Goal: Transaction & Acquisition: Book appointment/travel/reservation

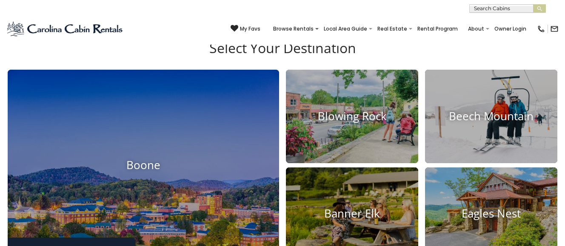
scroll to position [266, 0]
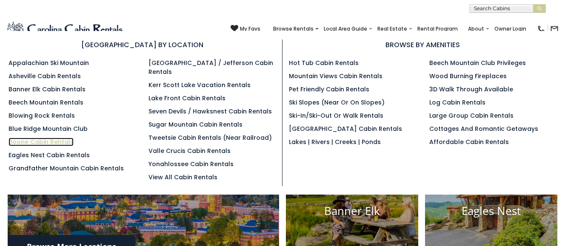
click at [46, 141] on link "Boone Cabin Rentals" at bounding box center [41, 142] width 65 height 9
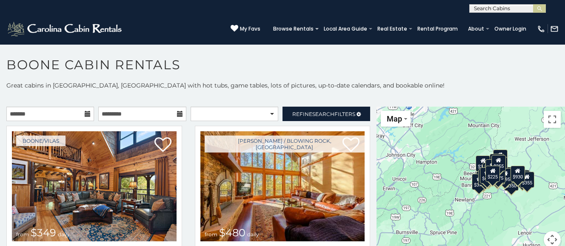
click at [89, 114] on icon at bounding box center [88, 114] width 6 height 6
click at [89, 112] on icon at bounding box center [88, 114] width 6 height 6
click at [84, 113] on input "text" at bounding box center [50, 114] width 88 height 14
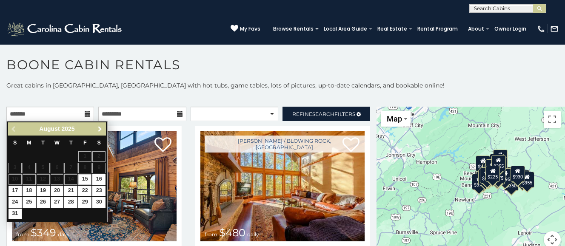
click at [100, 129] on span "Next" at bounding box center [100, 129] width 7 height 7
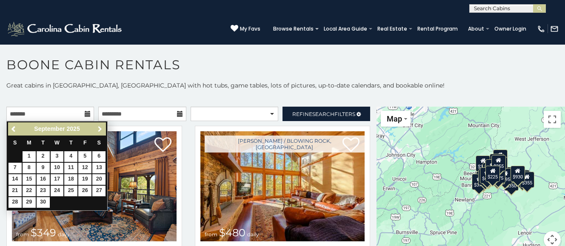
click at [100, 129] on span "Next" at bounding box center [100, 129] width 7 height 7
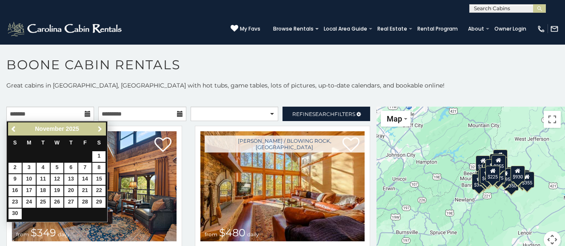
click at [100, 129] on span "Next" at bounding box center [100, 129] width 7 height 7
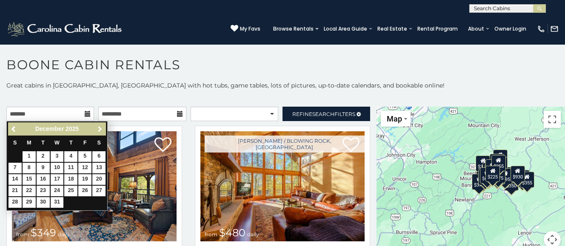
click at [100, 129] on span "Next" at bounding box center [100, 129] width 7 height 7
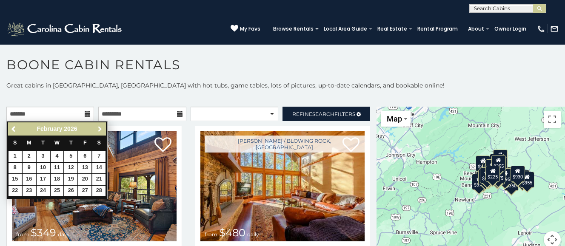
click at [100, 129] on span "Next" at bounding box center [100, 129] width 7 height 7
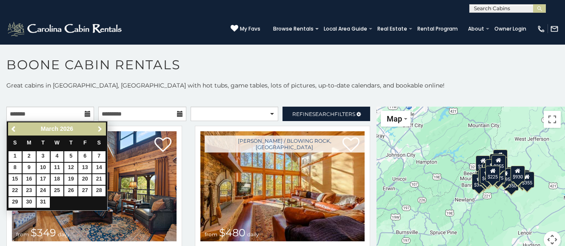
click at [100, 129] on span "Next" at bounding box center [100, 129] width 7 height 7
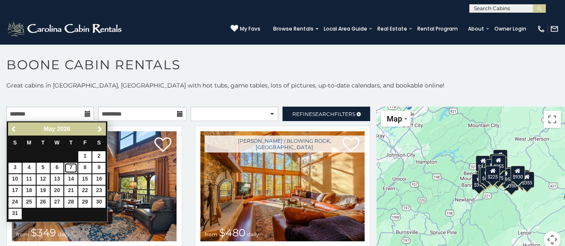
click at [71, 168] on link "7" at bounding box center [70, 168] width 13 height 11
type input "**********"
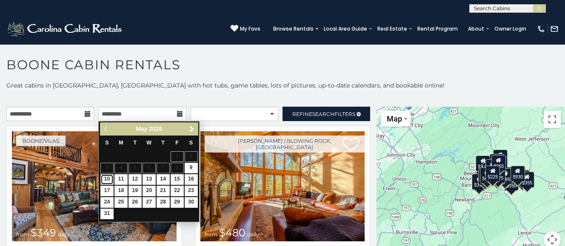
click at [108, 179] on link "10" at bounding box center [106, 179] width 13 height 11
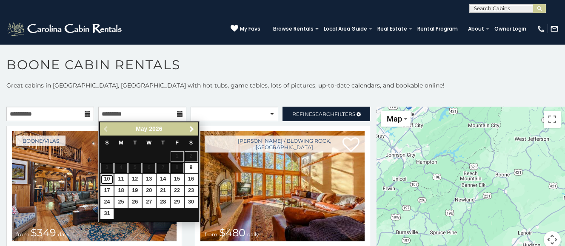
type input "**********"
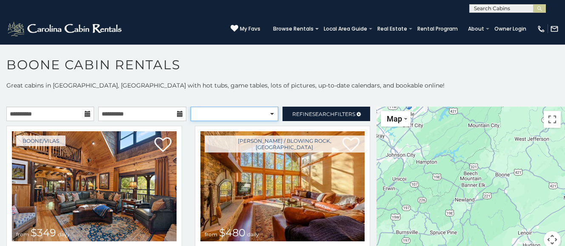
click at [231, 114] on select "**********" at bounding box center [235, 114] width 88 height 14
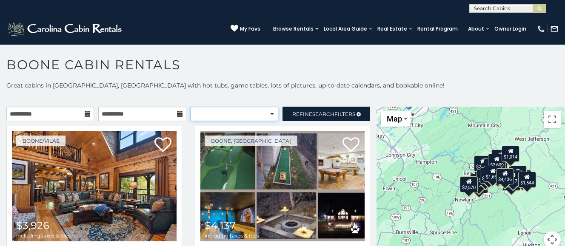
select select "**********"
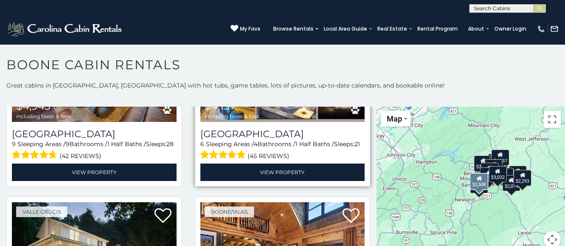
scroll to position [105, 0]
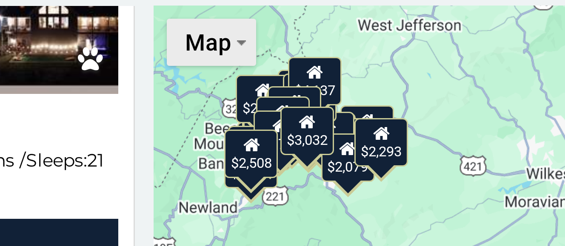
drag, startPoint x: 460, startPoint y: 144, endPoint x: 389, endPoint y: 117, distance: 75.9
click at [389, 117] on div "$4,943 $4,137 $4,464 $3,926 $4,204 $2,293 $4,436 $2,823 $2,892 $2,756 $2,316 $2…" at bounding box center [470, 183] width 188 height 152
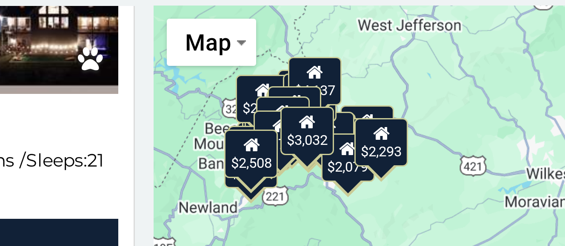
scroll to position [0, 0]
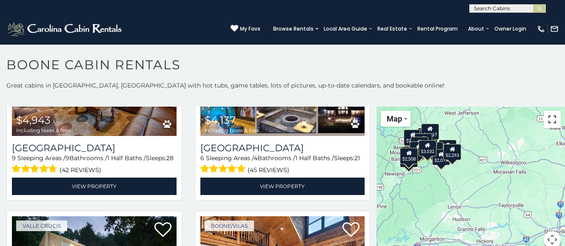
click at [553, 122] on button "Toggle fullscreen view" at bounding box center [552, 119] width 17 height 17
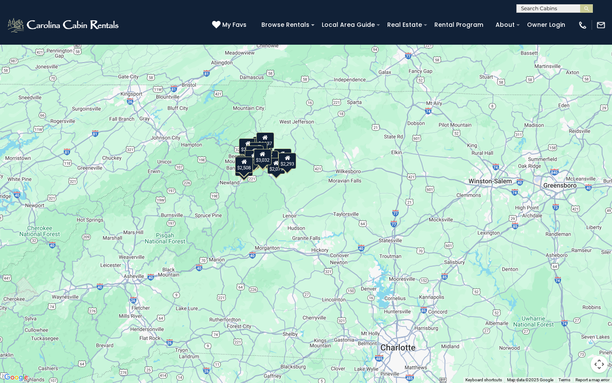
click at [259, 176] on div "$4,943 $4,137 $4,464 $3,926 $4,204 $2,293 $4,436 $2,823 $2,892 $2,756 $2,316 $2…" at bounding box center [306, 191] width 612 height 383
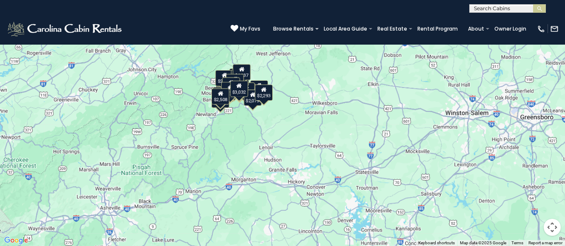
scroll to position [8, 0]
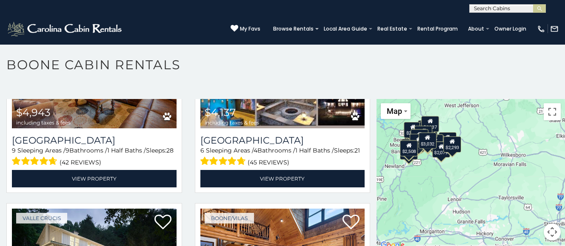
click at [553, 236] on button "Map camera controls" at bounding box center [552, 232] width 17 height 17
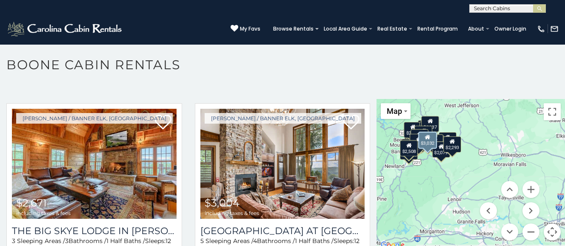
scroll to position [1808, 0]
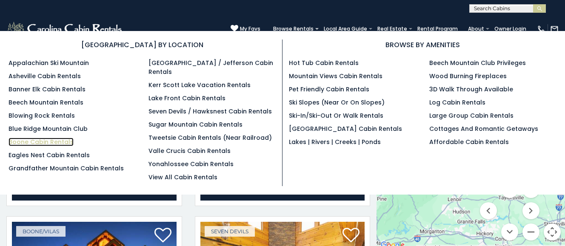
click at [22, 140] on link "Boone Cabin Rentals" at bounding box center [41, 142] width 65 height 9
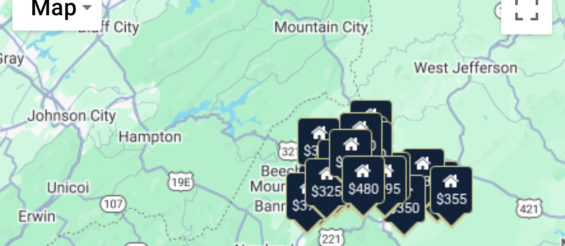
click at [498, 162] on div "$349" at bounding box center [493, 167] width 14 height 16
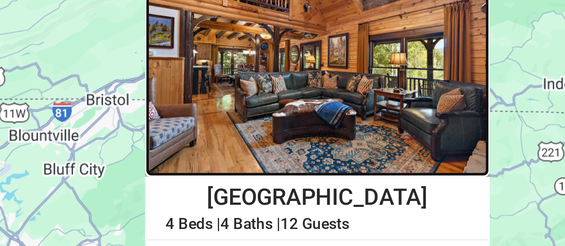
click at [481, 165] on img at bounding box center [482, 159] width 115 height 77
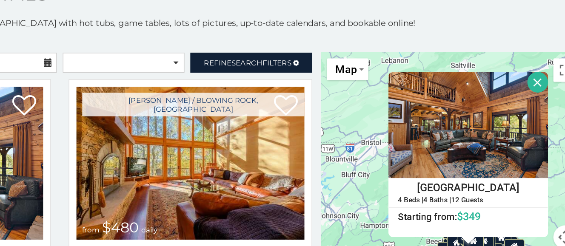
click at [531, 130] on button "Close" at bounding box center [532, 128] width 15 height 15
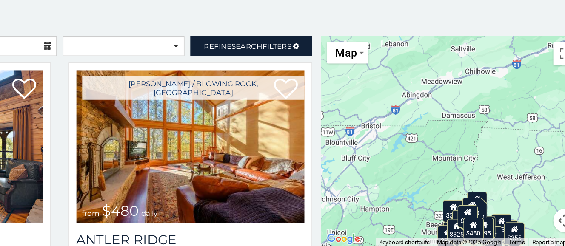
scroll to position [4, 0]
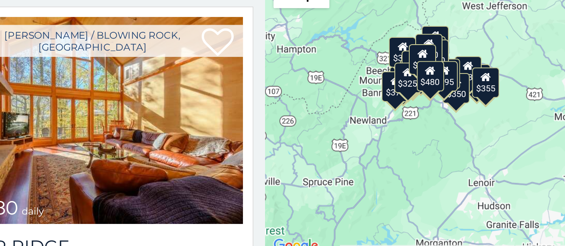
drag, startPoint x: 507, startPoint y: 202, endPoint x: 484, endPoint y: 119, distance: 86.1
click at [484, 119] on div "$349 $480 $525 $315 $355 $675 $635 $930 $400 $451 $330 $400 $485 $460 $395 $255…" at bounding box center [470, 171] width 188 height 152
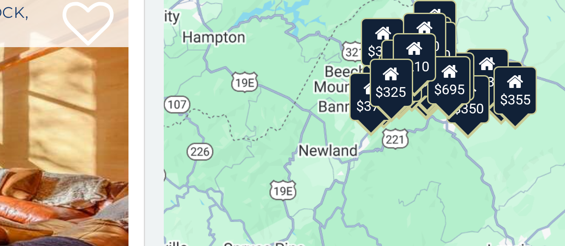
click at [467, 173] on div "$349 $480 $525 $315 $355 $675 $635 $930 $400 $451 $330 $400 $485 $460 $395 $255…" at bounding box center [470, 171] width 188 height 152
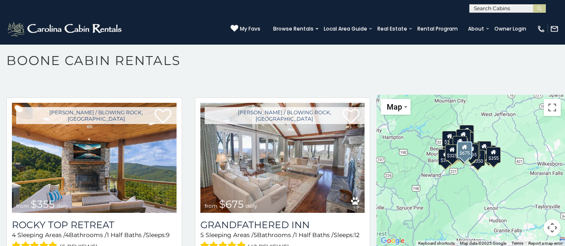
scroll to position [0, 0]
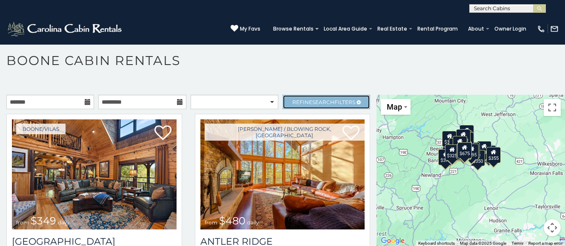
click at [323, 99] on span "Search" at bounding box center [323, 102] width 22 height 6
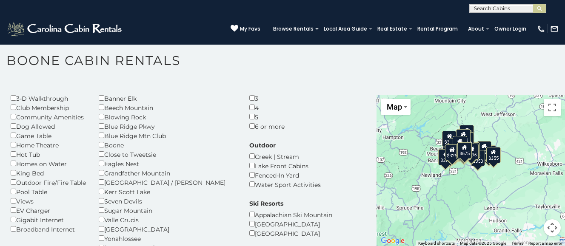
scroll to position [52, 0]
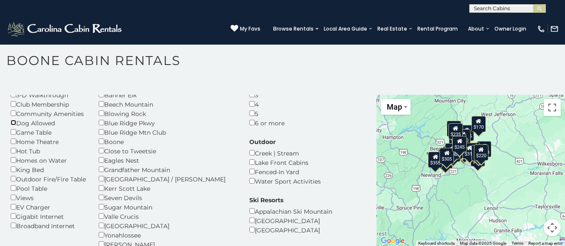
scroll to position [58, 0]
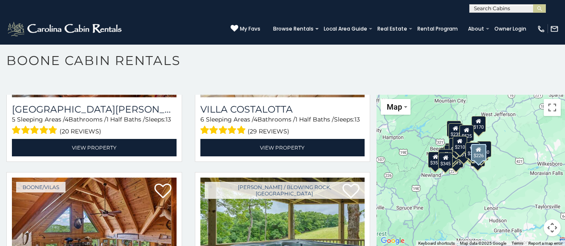
scroll to position [2345, 0]
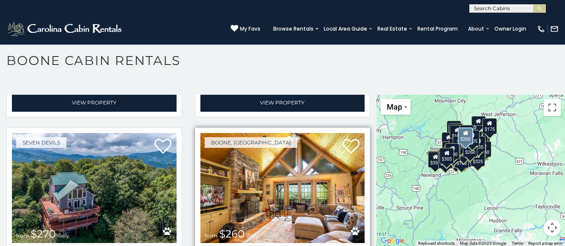
scroll to position [3919, 0]
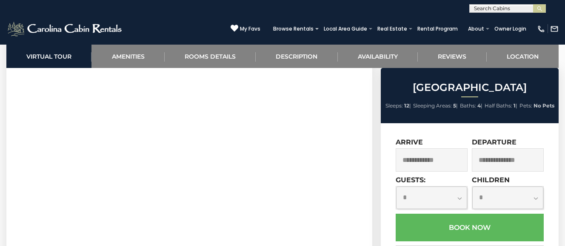
scroll to position [450, 0]
click at [429, 170] on input "text" at bounding box center [432, 159] width 72 height 23
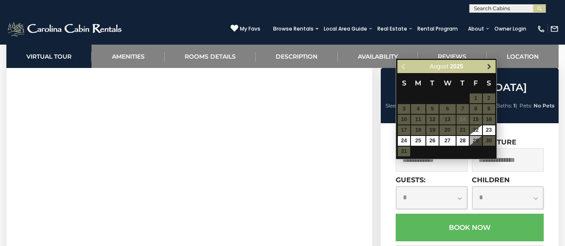
click at [488, 68] on span "Next" at bounding box center [489, 66] width 7 height 7
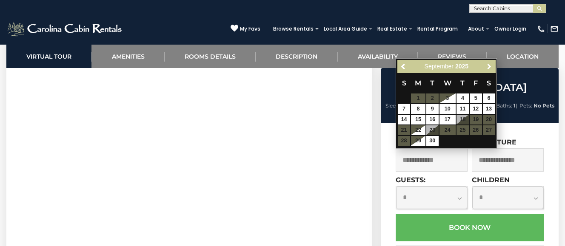
click at [488, 68] on span "Next" at bounding box center [489, 66] width 7 height 7
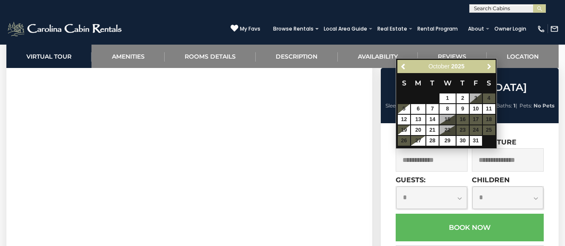
click at [488, 68] on span "Next" at bounding box center [489, 66] width 7 height 7
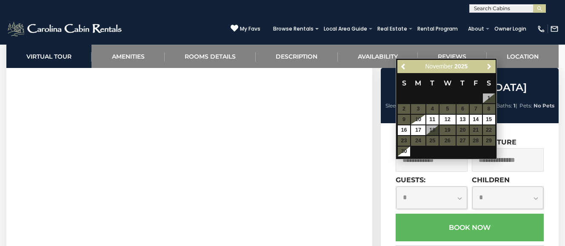
click at [488, 68] on span "Next" at bounding box center [489, 66] width 7 height 7
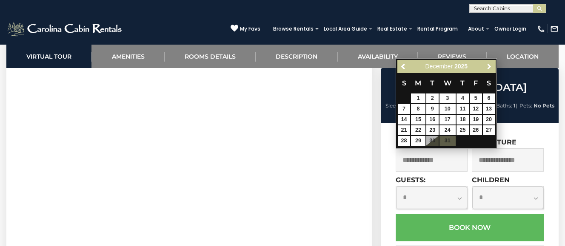
click at [488, 68] on span "Next" at bounding box center [489, 66] width 7 height 7
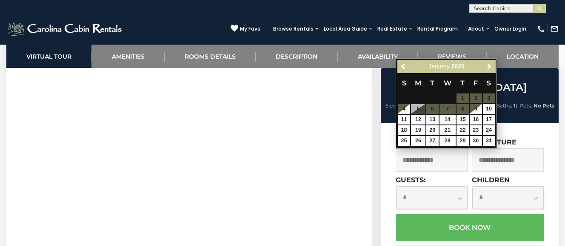
click at [488, 68] on span "Next" at bounding box center [489, 66] width 7 height 7
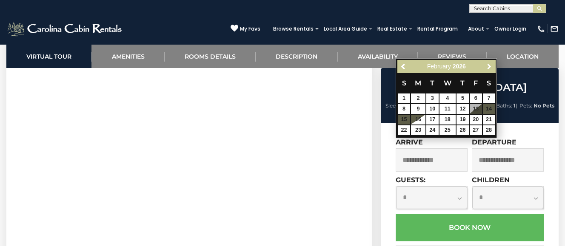
click at [488, 68] on span "Next" at bounding box center [489, 66] width 7 height 7
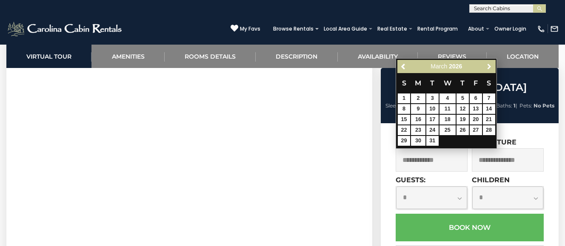
click at [488, 68] on span "Next" at bounding box center [489, 66] width 7 height 7
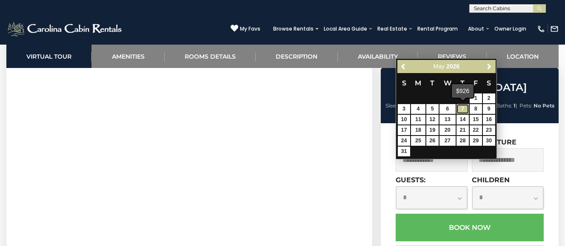
click at [461, 111] on link "7" at bounding box center [462, 109] width 12 height 10
type input "**********"
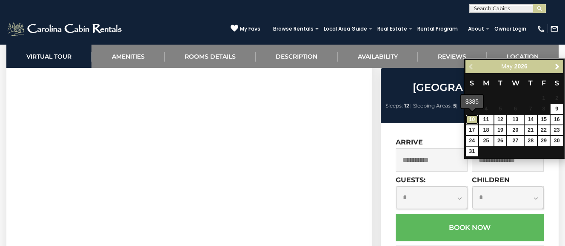
click at [474, 120] on link "10" at bounding box center [472, 120] width 12 height 10
type input "**********"
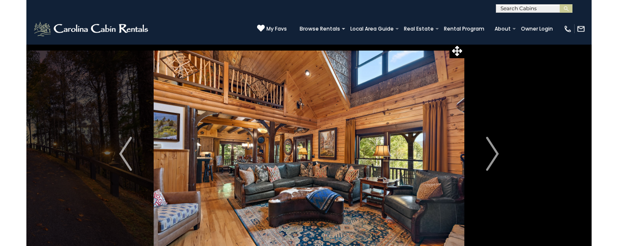
scroll to position [0, 0]
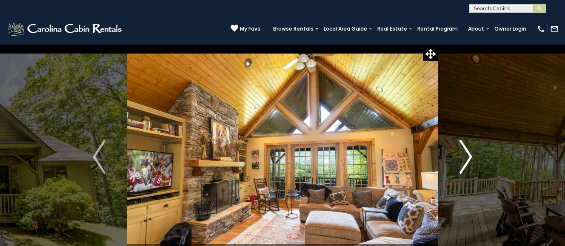
click at [464, 157] on img "Next" at bounding box center [465, 157] width 13 height 34
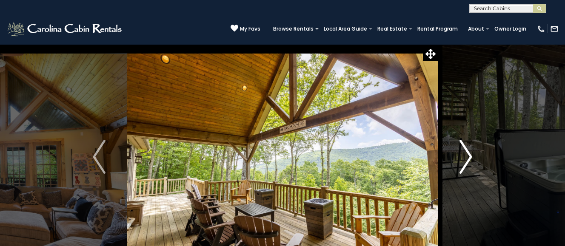
click at [464, 157] on img "Next" at bounding box center [465, 157] width 13 height 34
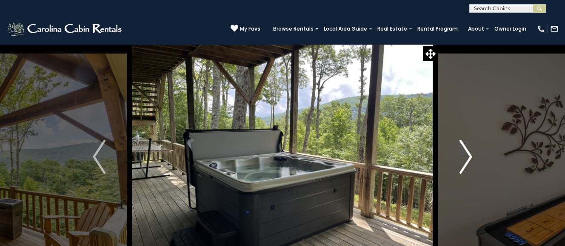
click at [464, 157] on img "Next" at bounding box center [465, 157] width 13 height 34
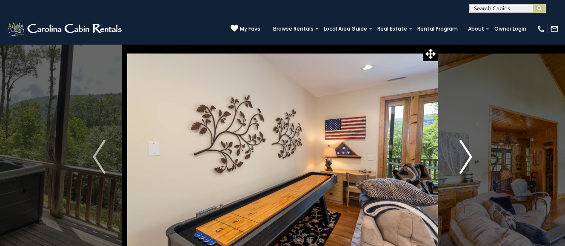
click at [464, 157] on img "Next" at bounding box center [465, 157] width 13 height 34
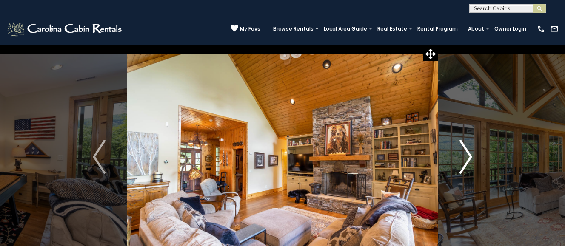
click at [464, 157] on img "Next" at bounding box center [465, 157] width 13 height 34
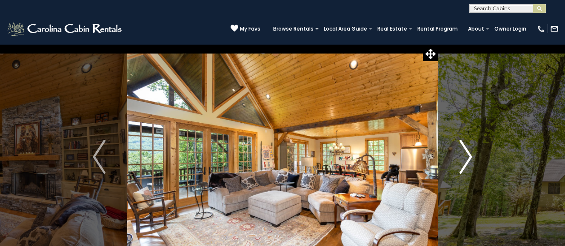
click at [464, 157] on img "Next" at bounding box center [465, 157] width 13 height 34
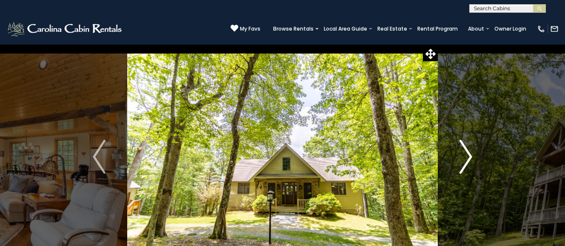
click at [464, 157] on img "Next" at bounding box center [465, 157] width 13 height 34
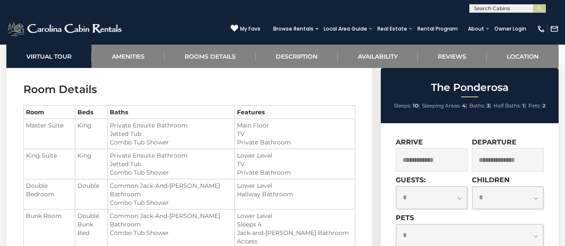
scroll to position [927, 0]
click at [419, 160] on input "text" at bounding box center [432, 159] width 72 height 23
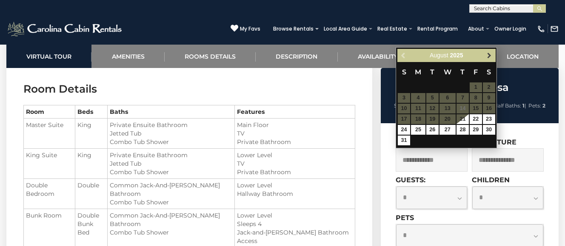
click at [487, 58] on span "Next" at bounding box center [489, 55] width 7 height 7
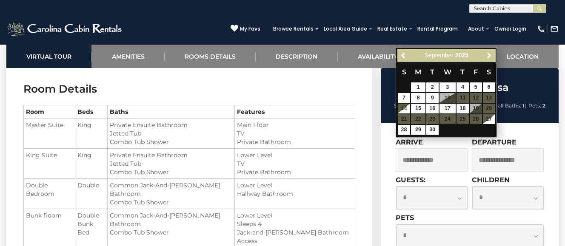
click at [487, 58] on span "Next" at bounding box center [489, 55] width 7 height 7
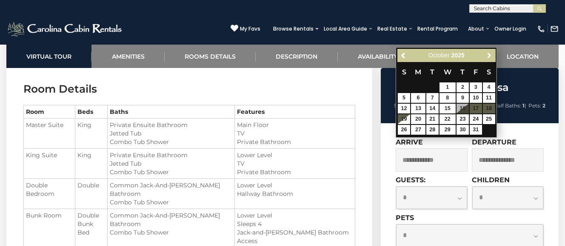
click at [487, 58] on span "Next" at bounding box center [489, 55] width 7 height 7
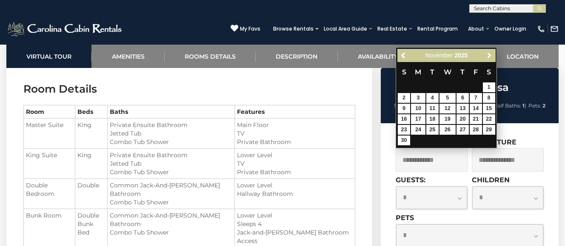
click at [487, 58] on span "Next" at bounding box center [489, 55] width 7 height 7
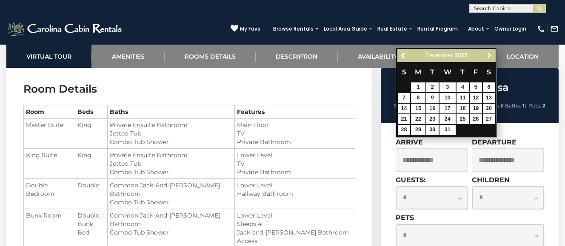
click at [487, 58] on span "Next" at bounding box center [489, 55] width 7 height 7
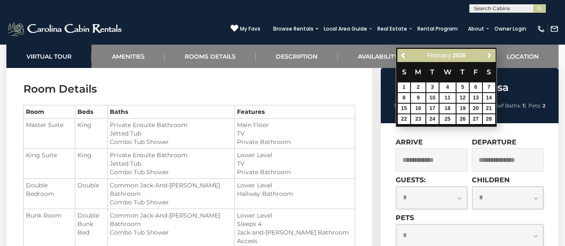
click at [487, 58] on span "Next" at bounding box center [489, 55] width 7 height 7
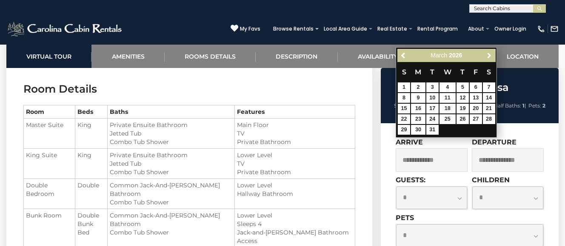
click at [487, 58] on span "Next" at bounding box center [489, 55] width 7 height 7
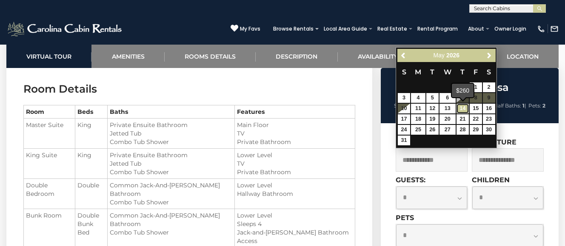
click at [462, 109] on link "14" at bounding box center [462, 109] width 12 height 10
type input "**********"
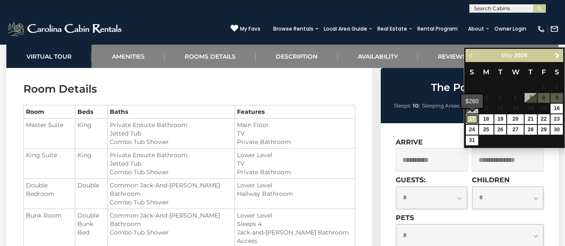
click at [470, 123] on link "17" at bounding box center [472, 119] width 12 height 10
type input "**********"
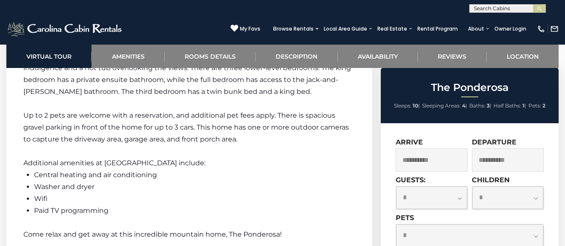
scroll to position [1375, 0]
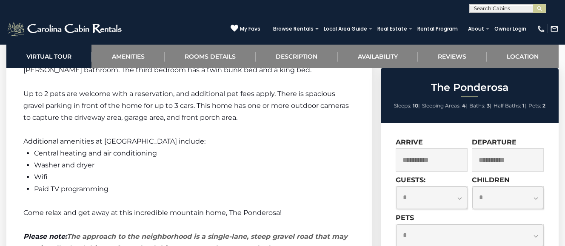
click at [441, 198] on select "**********" at bounding box center [431, 198] width 71 height 23
select select "**"
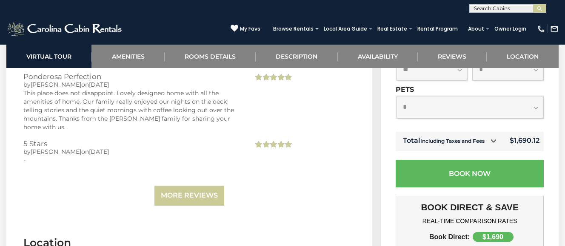
scroll to position [2011, 0]
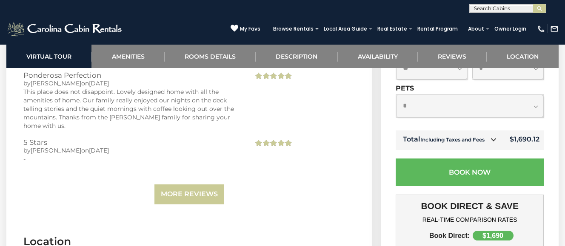
click at [491, 134] on link at bounding box center [493, 139] width 11 height 11
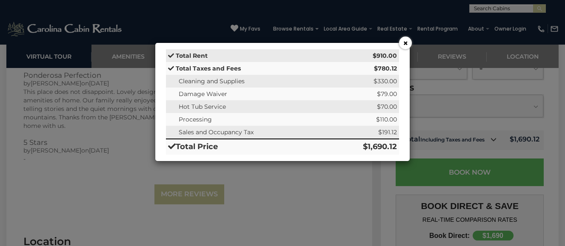
click at [405, 40] on button "×" at bounding box center [405, 43] width 13 height 13
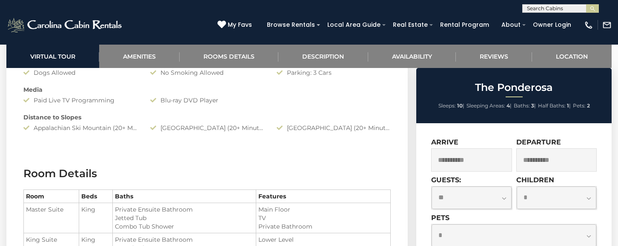
scroll to position [837, 0]
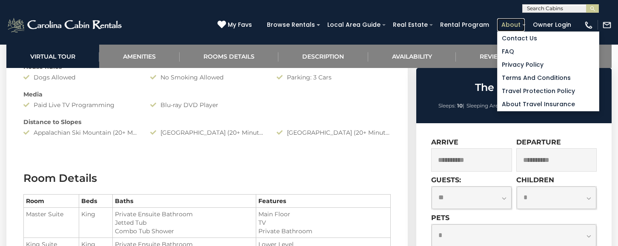
click at [522, 27] on link "About" at bounding box center [511, 24] width 28 height 13
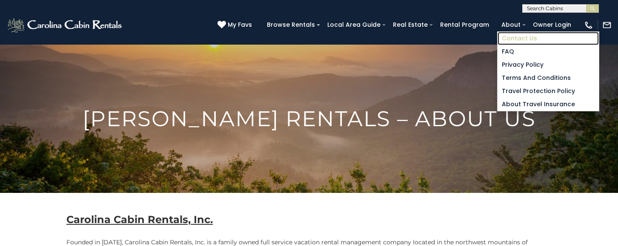
click at [517, 39] on link "Contact Us" at bounding box center [547, 38] width 101 height 13
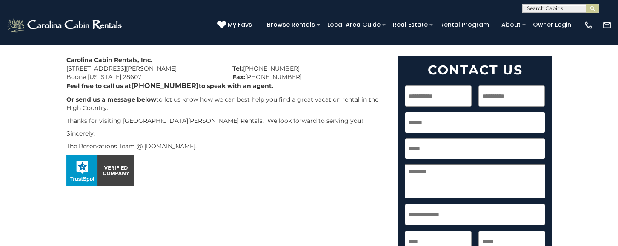
scroll to position [104, 0]
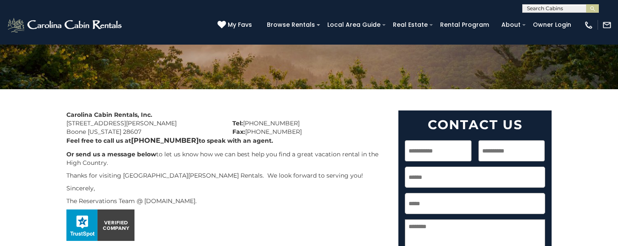
click at [436, 151] on input "First" at bounding box center [437, 150] width 67 height 21
type input "****"
type input "*******"
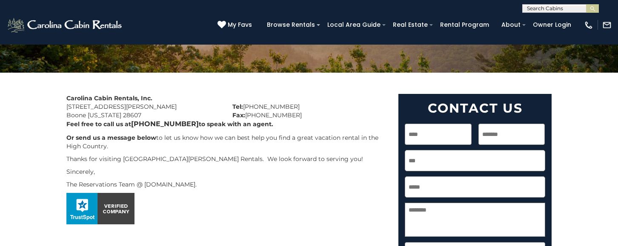
scroll to position [121, 0]
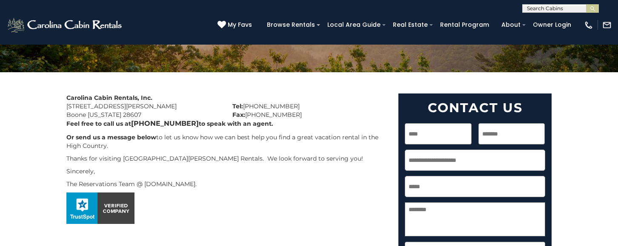
type input "**********"
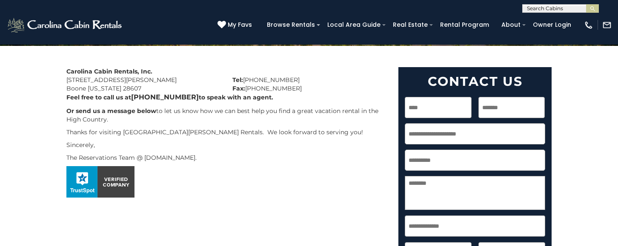
type input "**********"
click at [355, 169] on p at bounding box center [225, 181] width 319 height 31
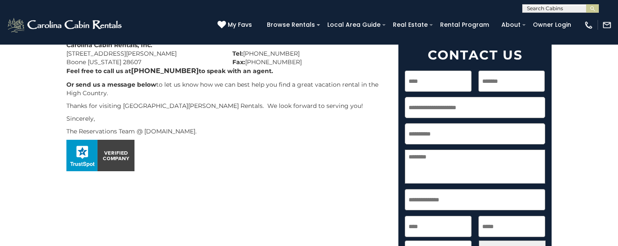
scroll to position [175, 0]
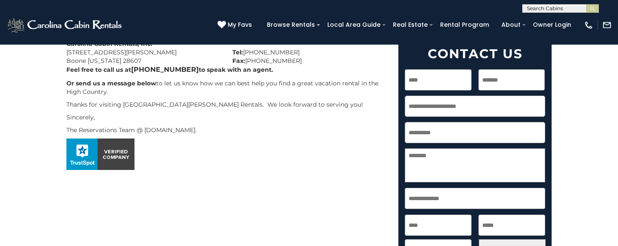
click at [442, 153] on textarea "Question(s)" at bounding box center [474, 165] width 140 height 34
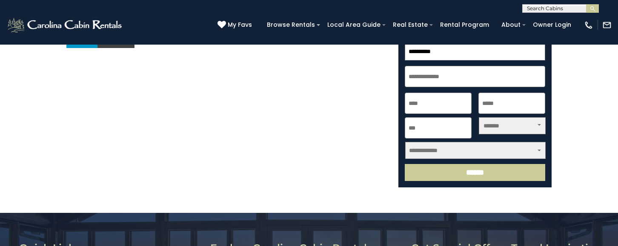
scroll to position [299, 0]
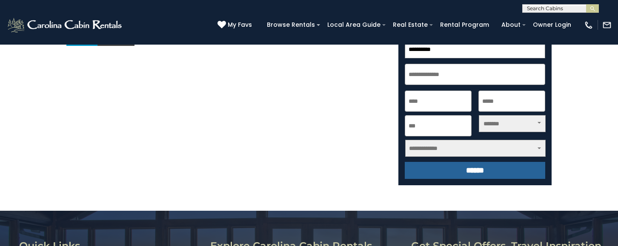
type textarea "**********"
click at [479, 169] on input "******" at bounding box center [474, 170] width 140 height 17
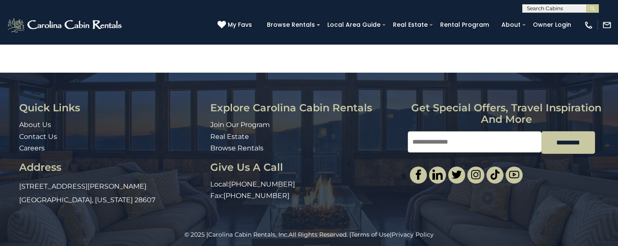
scroll to position [456, 0]
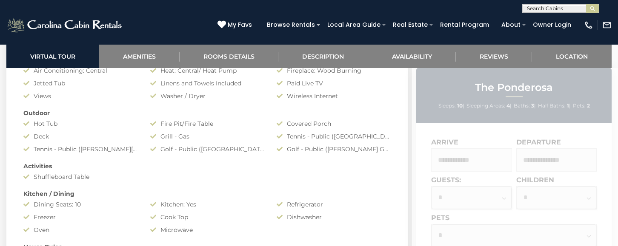
scroll to position [662, 0]
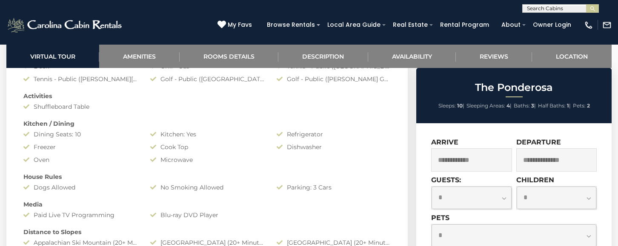
click at [476, 228] on select "**********" at bounding box center [513, 236] width 165 height 23
select select "*"
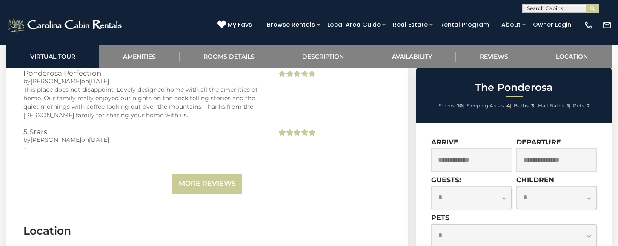
scroll to position [1953, 0]
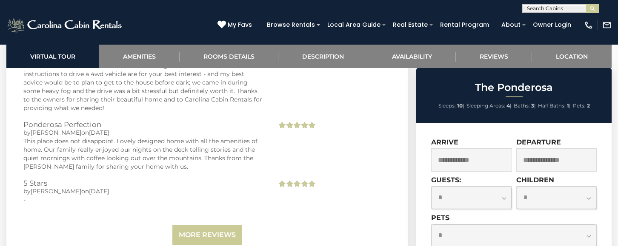
click at [459, 154] on input "text" at bounding box center [471, 159] width 81 height 23
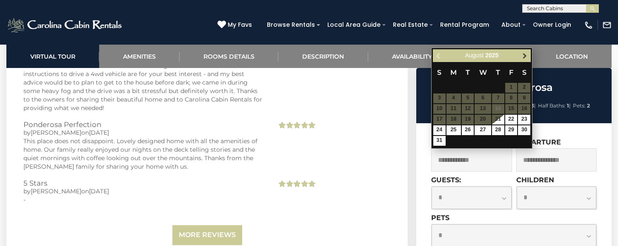
click at [525, 57] on span "Next" at bounding box center [524, 55] width 7 height 7
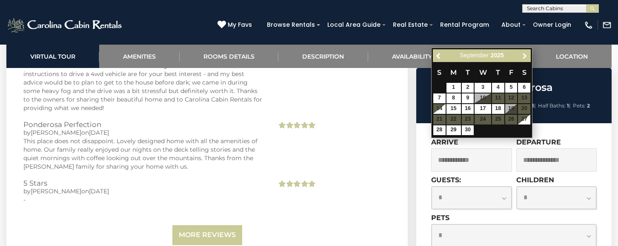
click at [525, 57] on span "Next" at bounding box center [524, 55] width 7 height 7
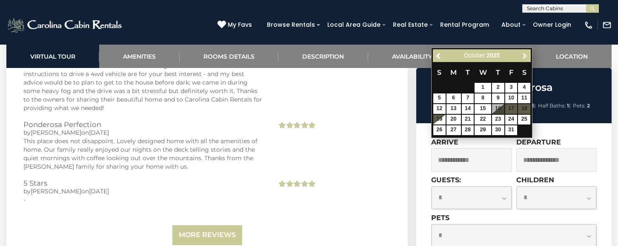
click at [525, 57] on span "Next" at bounding box center [524, 55] width 7 height 7
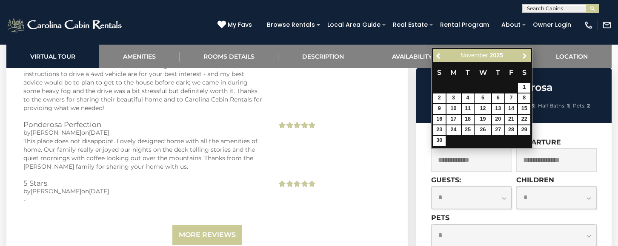
click at [525, 57] on span "Next" at bounding box center [524, 55] width 7 height 7
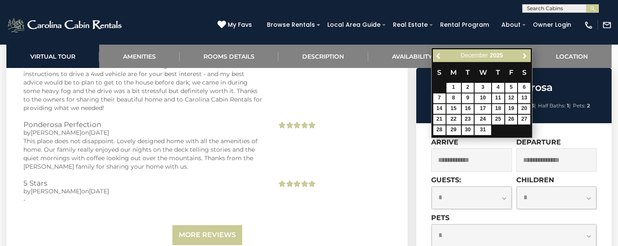
click at [525, 57] on span "Next" at bounding box center [524, 55] width 7 height 7
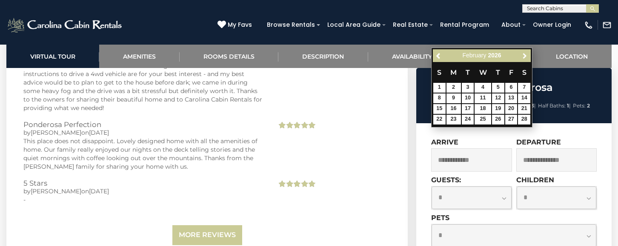
click at [525, 57] on span "Next" at bounding box center [524, 55] width 7 height 7
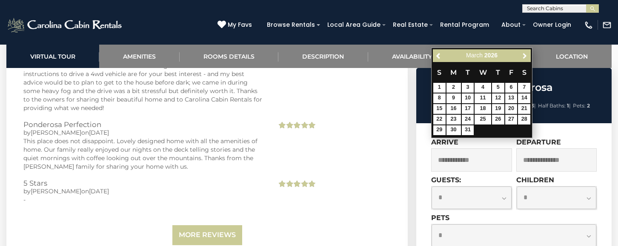
click at [525, 57] on span "Next" at bounding box center [524, 55] width 7 height 7
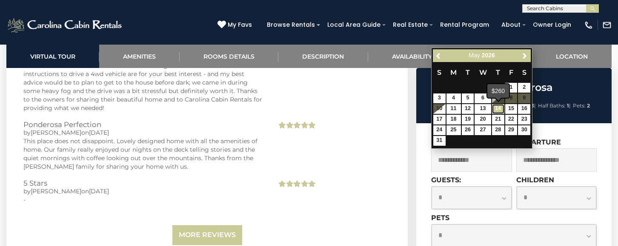
click at [496, 109] on link "14" at bounding box center [498, 109] width 12 height 10
type input "**********"
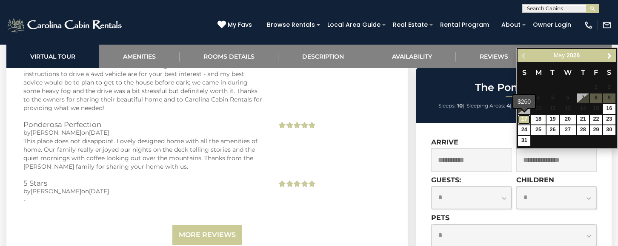
click at [521, 120] on link "17" at bounding box center [524, 120] width 12 height 10
type input "**********"
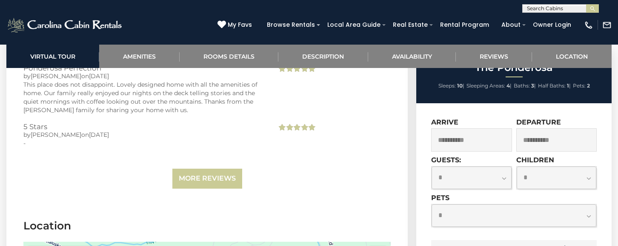
scroll to position [2020, 0]
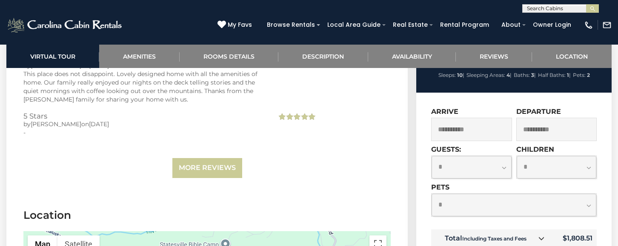
click at [489, 156] on select "**********" at bounding box center [471, 167] width 80 height 23
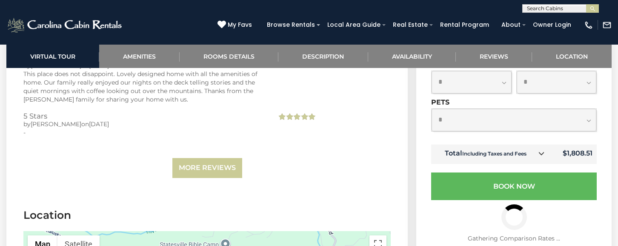
select select "*"
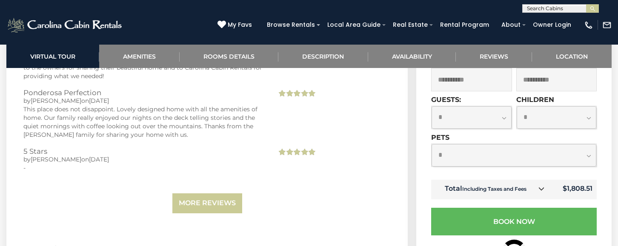
scroll to position [1984, 0]
click at [467, 145] on select "**********" at bounding box center [513, 156] width 165 height 23
select select "*"
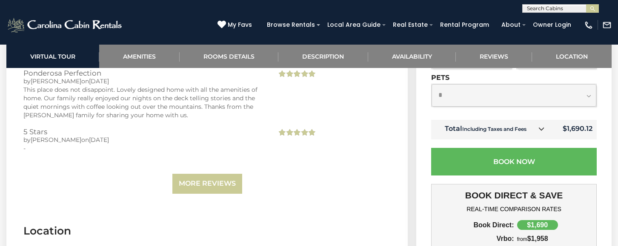
scroll to position [2008, 0]
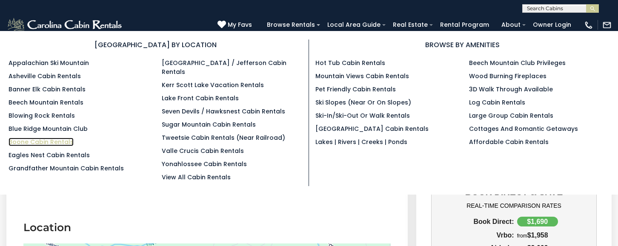
click at [37, 141] on link "Boone Cabin Rentals" at bounding box center [41, 142] width 65 height 9
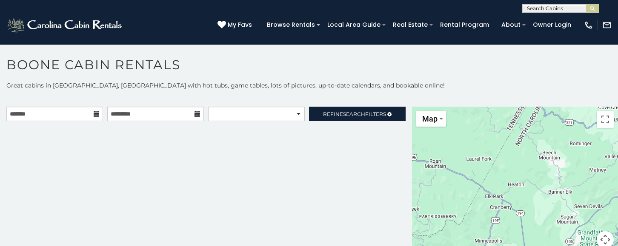
click at [97, 113] on icon at bounding box center [97, 114] width 6 height 6
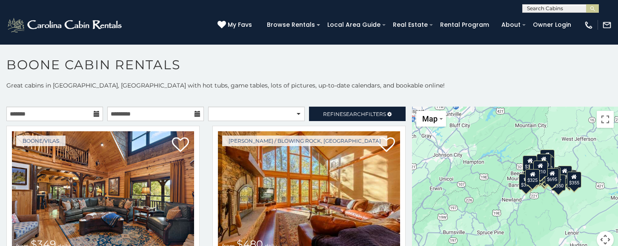
click at [97, 112] on icon at bounding box center [97, 114] width 6 height 6
click at [79, 111] on input "text" at bounding box center [54, 114] width 97 height 14
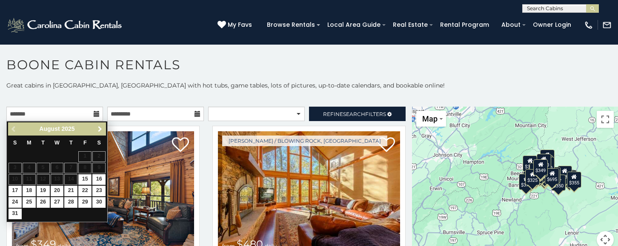
click at [103, 127] on link "Next" at bounding box center [99, 129] width 11 height 11
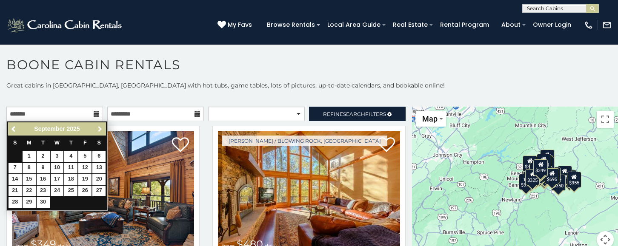
click at [103, 127] on link "Next" at bounding box center [99, 129] width 11 height 11
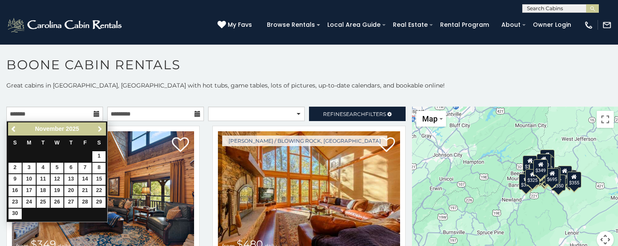
click at [103, 127] on link "Next" at bounding box center [99, 129] width 11 height 11
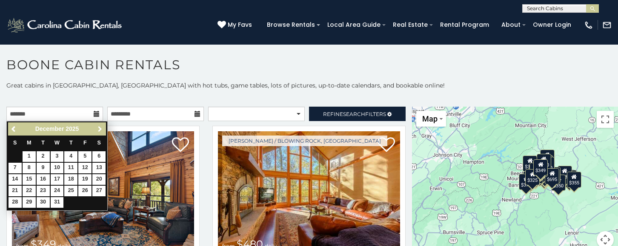
click at [103, 127] on link "Next" at bounding box center [99, 129] width 11 height 11
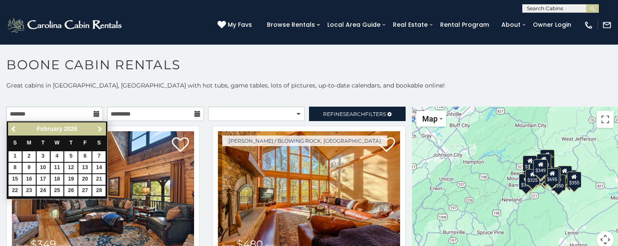
click at [103, 127] on link "Next" at bounding box center [99, 129] width 11 height 11
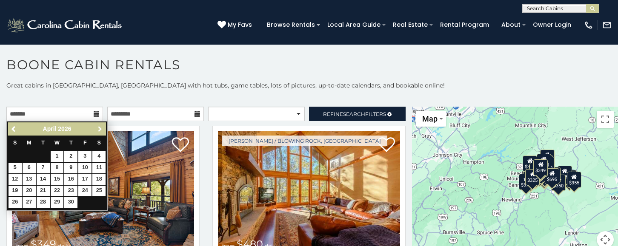
click at [103, 127] on link "Next" at bounding box center [99, 129] width 11 height 11
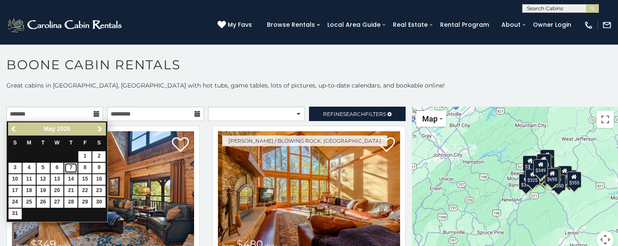
click at [70, 167] on link "7" at bounding box center [70, 168] width 13 height 11
type input "**********"
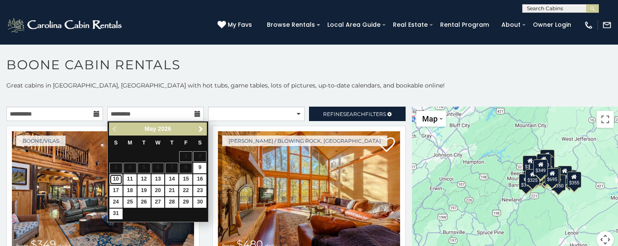
click at [114, 181] on link "10" at bounding box center [115, 179] width 13 height 11
type input "**********"
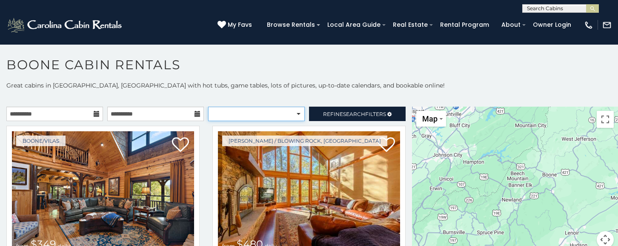
click at [279, 116] on select "**********" at bounding box center [256, 114] width 97 height 14
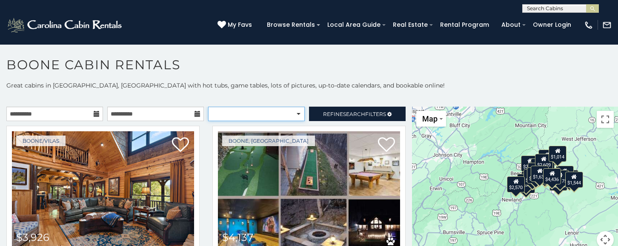
select select "**********"
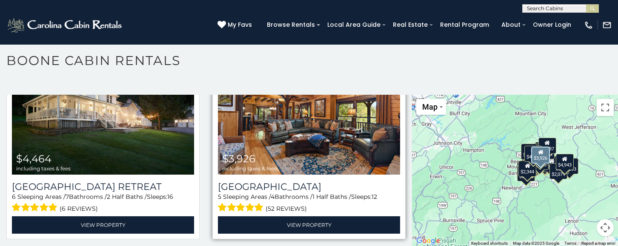
scroll to position [272, 0]
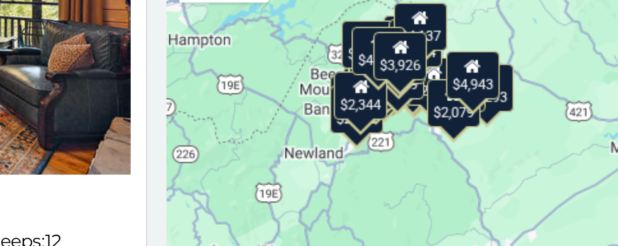
drag, startPoint x: 544, startPoint y: 185, endPoint x: 492, endPoint y: 162, distance: 56.7
click at [492, 162] on div "$4,943 $4,137 $4,464 $3,926 $4,204 $2,293 $4,436 $2,823 $2,892 $2,756 $2,316 $2…" at bounding box center [515, 171] width 206 height 152
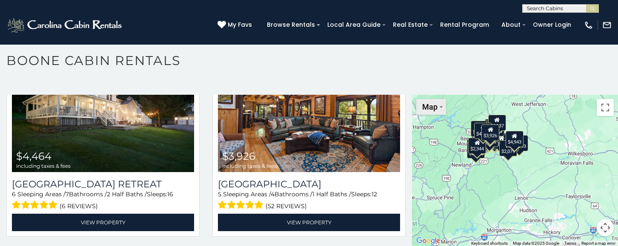
click at [432, 107] on span "Map" at bounding box center [429, 106] width 15 height 9
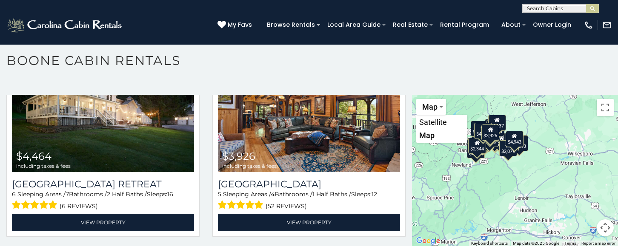
click at [484, 68] on h1 "Boone Cabin Rentals" at bounding box center [309, 65] width 618 height 24
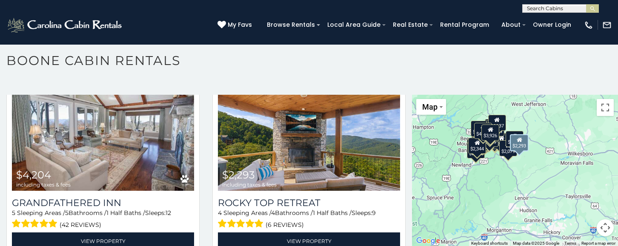
scroll to position [458, 0]
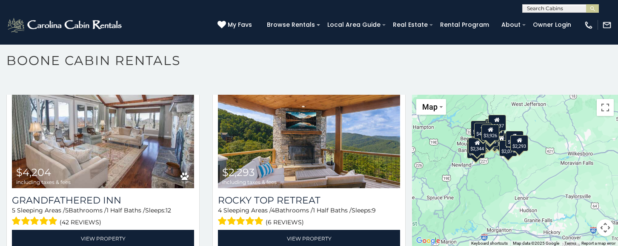
click at [601, 224] on button "Map camera controls" at bounding box center [604, 227] width 17 height 17
click at [582, 181] on button "Zoom in" at bounding box center [583, 185] width 17 height 17
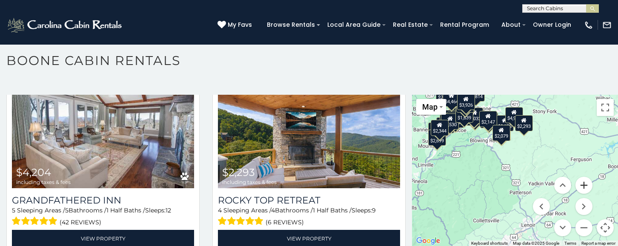
click at [582, 181] on button "Zoom in" at bounding box center [583, 185] width 17 height 17
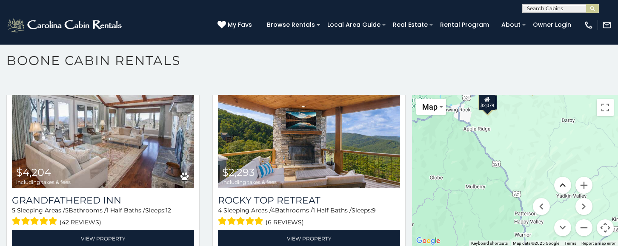
click at [560, 182] on button "Move up" at bounding box center [562, 185] width 17 height 17
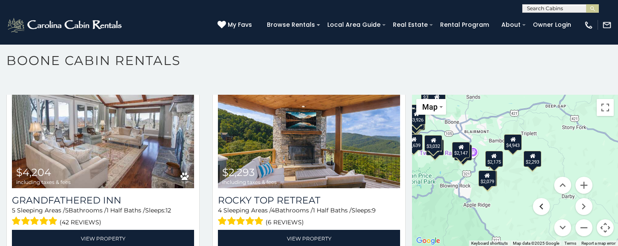
click at [541, 205] on button "Move left" at bounding box center [540, 206] width 17 height 17
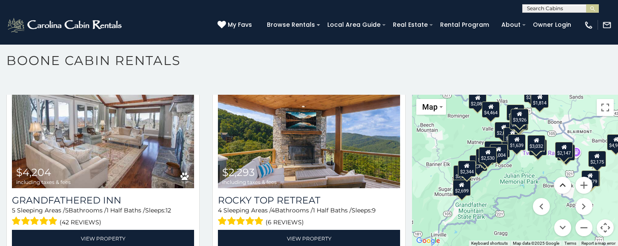
click at [562, 185] on button "Move up" at bounding box center [562, 185] width 17 height 17
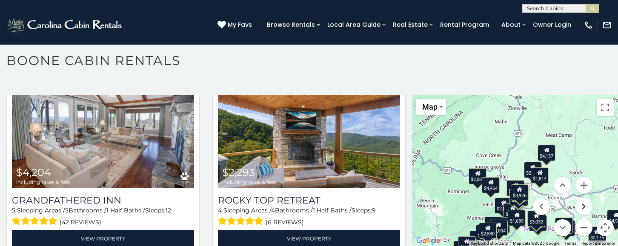
click at [586, 206] on button "Move right" at bounding box center [583, 206] width 17 height 17
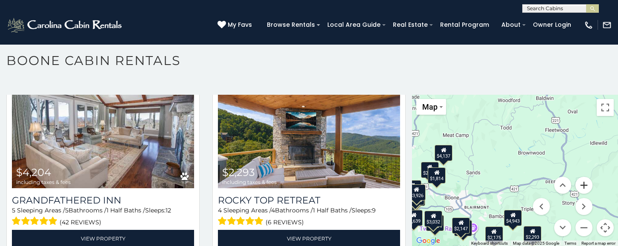
click at [580, 186] on button "Zoom in" at bounding box center [583, 185] width 17 height 17
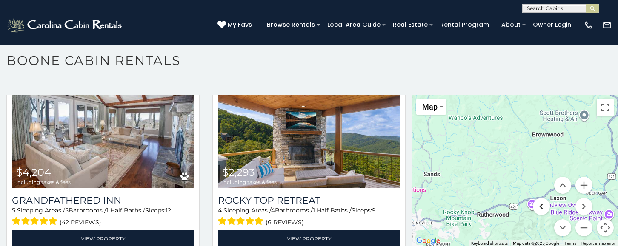
click at [541, 208] on button "Move left" at bounding box center [540, 206] width 17 height 17
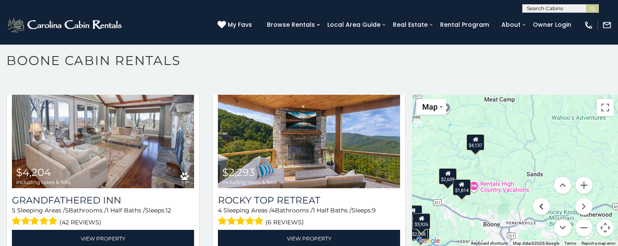
click at [541, 208] on button "Move left" at bounding box center [540, 206] width 17 height 17
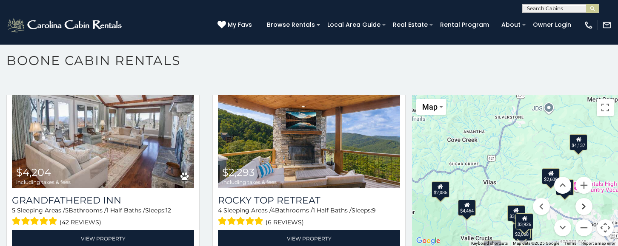
click at [584, 204] on button "Move right" at bounding box center [583, 206] width 17 height 17
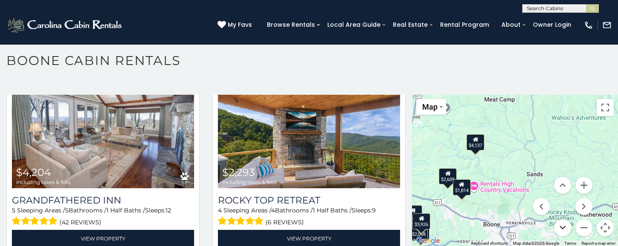
click at [559, 224] on button "Move down" at bounding box center [562, 227] width 17 height 17
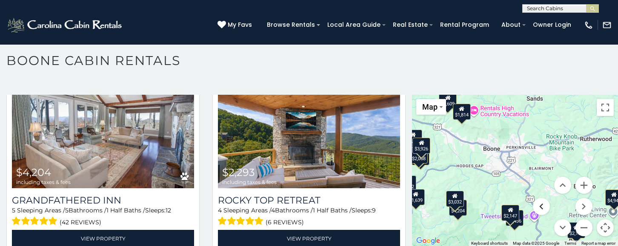
click at [542, 206] on button "Move left" at bounding box center [540, 206] width 17 height 17
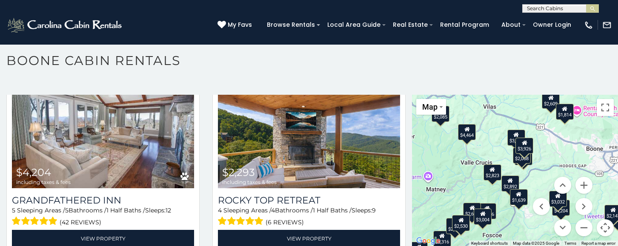
click at [564, 112] on div "$1,814" at bounding box center [564, 112] width 18 height 16
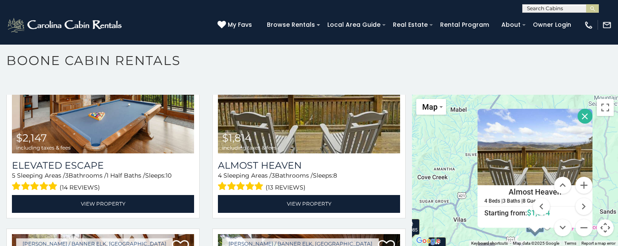
scroll to position [2517, 0]
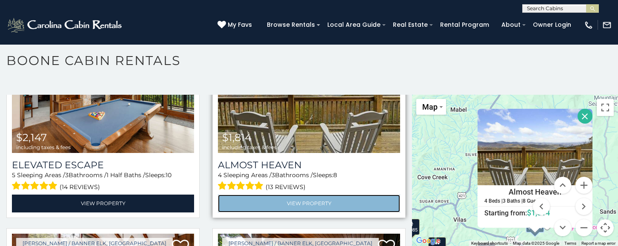
click at [313, 202] on link "View Property" at bounding box center [309, 203] width 182 height 17
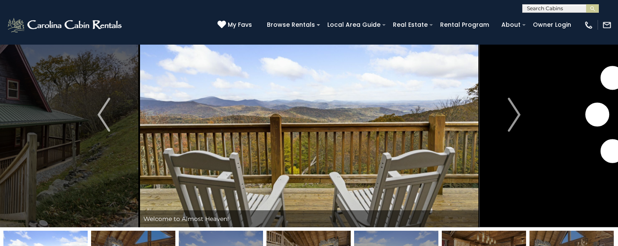
scroll to position [8, 0]
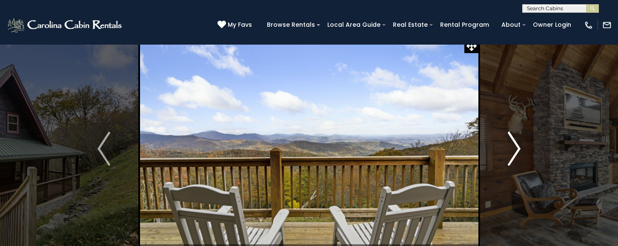
click at [516, 149] on img "Next" at bounding box center [513, 149] width 13 height 34
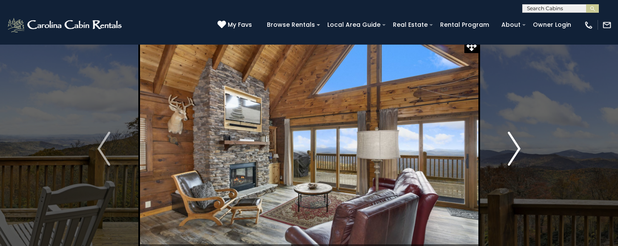
click at [516, 149] on img "Next" at bounding box center [513, 149] width 13 height 34
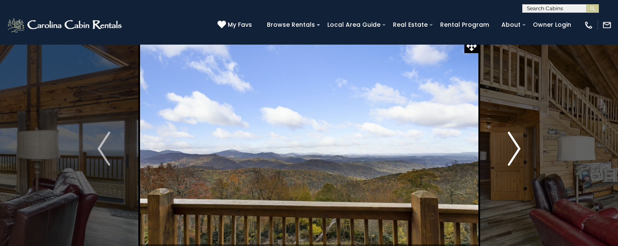
click at [516, 149] on img "Next" at bounding box center [513, 149] width 13 height 34
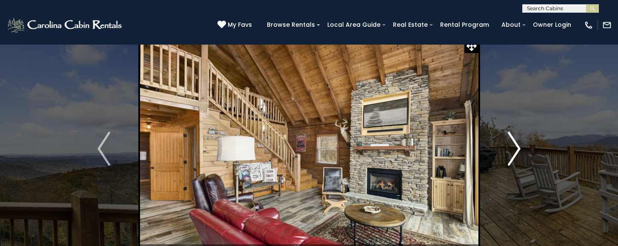
click at [516, 149] on img "Next" at bounding box center [513, 149] width 13 height 34
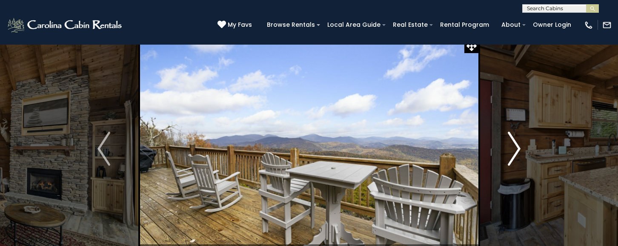
click at [516, 149] on img "Next" at bounding box center [513, 149] width 13 height 34
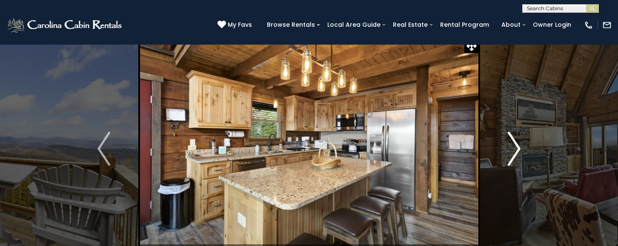
click at [516, 149] on img "Next" at bounding box center [513, 149] width 13 height 34
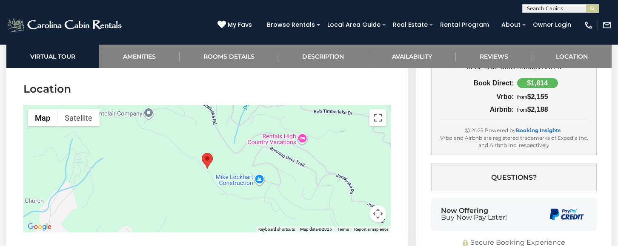
scroll to position [1848, 0]
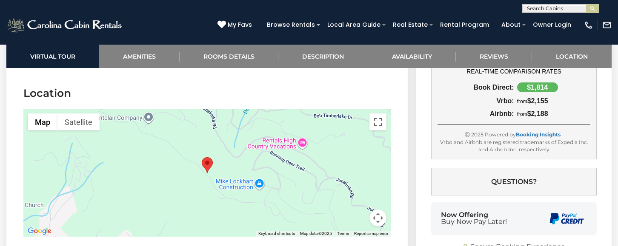
click at [228, 170] on div at bounding box center [206, 173] width 367 height 128
click at [377, 216] on button "Map camera controls" at bounding box center [377, 218] width 17 height 17
click at [357, 217] on button "Zoom out" at bounding box center [356, 218] width 17 height 17
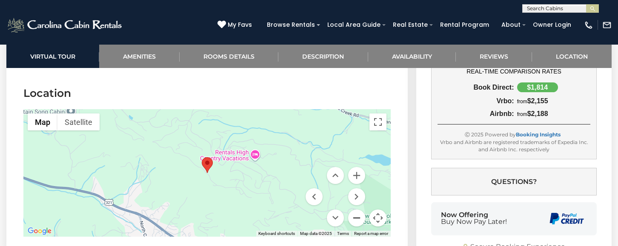
click at [357, 217] on button "Zoom out" at bounding box center [356, 218] width 17 height 17
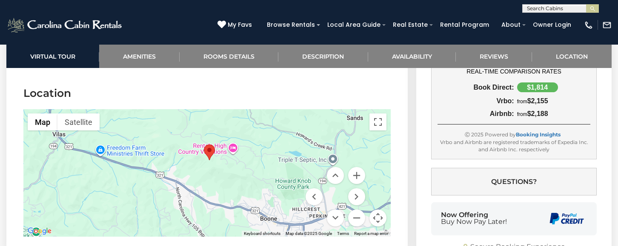
drag, startPoint x: 285, startPoint y: 194, endPoint x: 287, endPoint y: 180, distance: 13.7
click at [287, 180] on div at bounding box center [206, 173] width 367 height 128
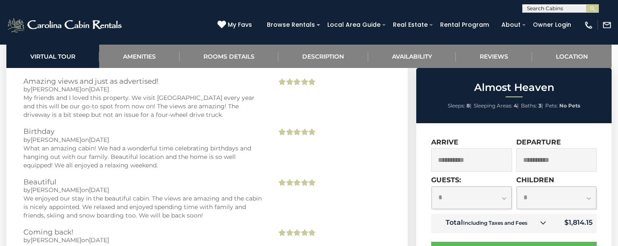
scroll to position [1565, 0]
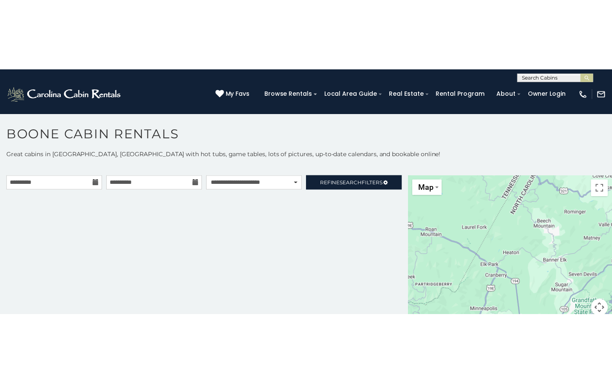
scroll to position [4, 0]
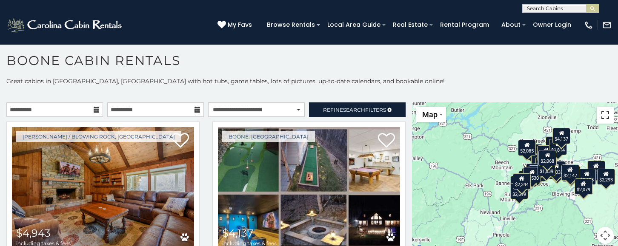
click at [606, 115] on button "Toggle fullscreen view" at bounding box center [604, 115] width 17 height 17
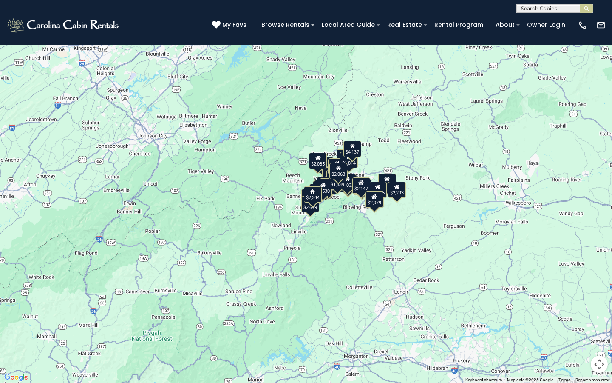
click at [599, 246] on button "Map camera controls" at bounding box center [599, 364] width 17 height 17
click at [578, 246] on button "Zoom in" at bounding box center [578, 321] width 17 height 17
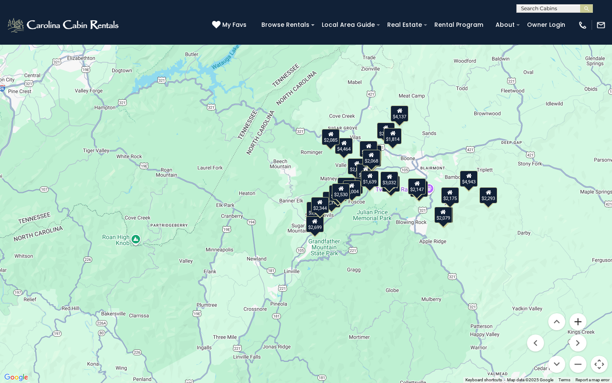
click at [578, 246] on button "Zoom in" at bounding box center [578, 321] width 17 height 17
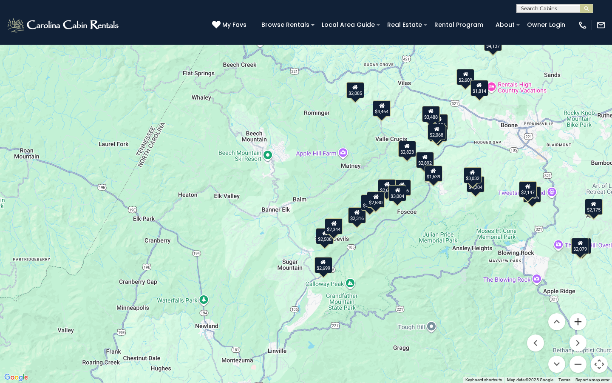
click at [578, 246] on button "Zoom in" at bounding box center [578, 321] width 17 height 17
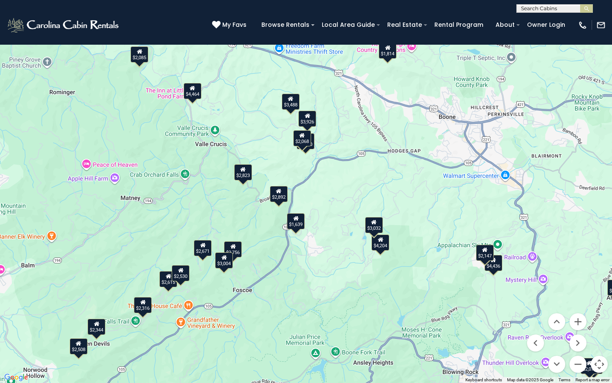
drag, startPoint x: 588, startPoint y: 140, endPoint x: 322, endPoint y: 198, distance: 272.4
click at [322, 198] on div "$4,943 $4,137 $4,464 $3,926 $4,204 $2,293 $4,436 $2,823 $2,892 $2,756 $2,316 $2…" at bounding box center [306, 191] width 612 height 383
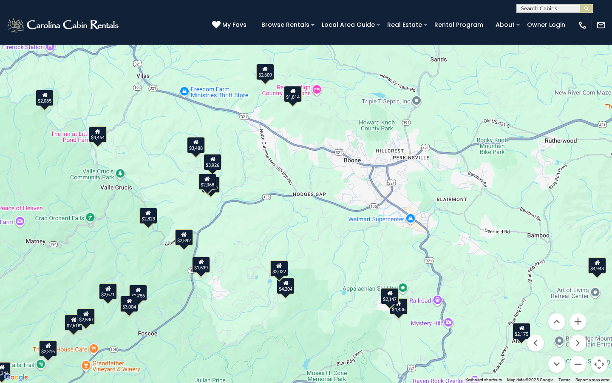
drag, startPoint x: 541, startPoint y: 149, endPoint x: 446, endPoint y: 194, distance: 104.6
click at [446, 194] on div "$4,943 $4,137 $4,464 $3,926 $4,204 $2,293 $4,436 $2,823 $2,892 $2,756 $2,316 $2…" at bounding box center [306, 191] width 612 height 383
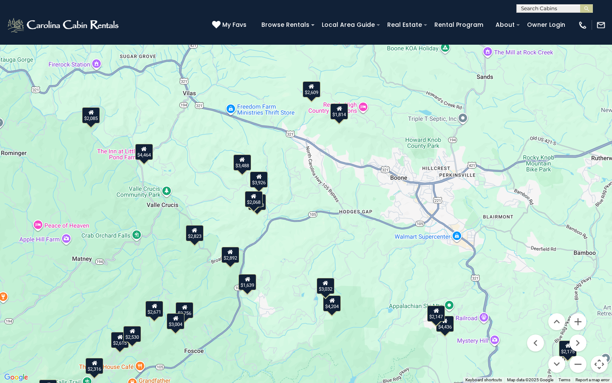
drag, startPoint x: 441, startPoint y: 109, endPoint x: 487, endPoint y: 129, distance: 50.3
click at [487, 129] on div "$4,943 $4,137 $4,464 $3,926 $4,204 $2,293 $4,436 $2,823 $2,892 $2,756 $2,316 $2…" at bounding box center [306, 191] width 612 height 383
click at [311, 88] on icon at bounding box center [312, 86] width 6 height 6
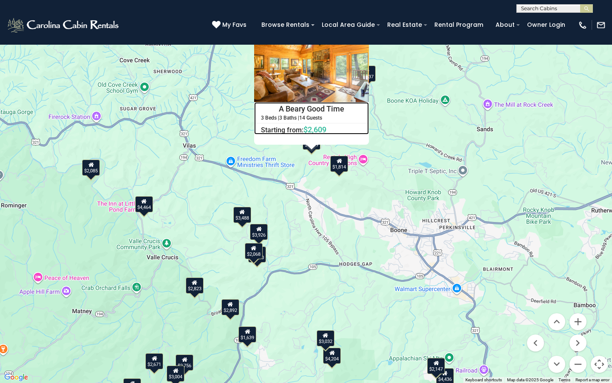
click at [313, 107] on h4 "A Beary Good Time" at bounding box center [312, 108] width 114 height 13
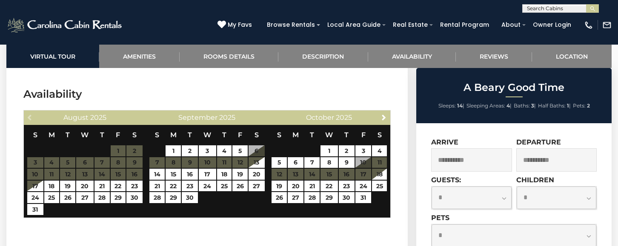
scroll to position [1582, 0]
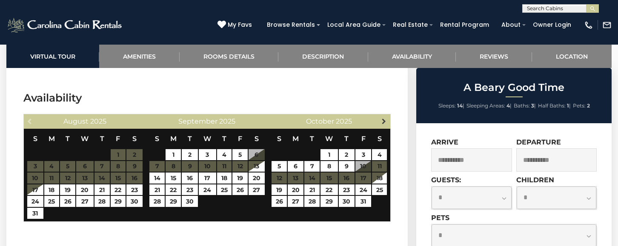
click at [381, 118] on span "Next" at bounding box center [383, 121] width 7 height 7
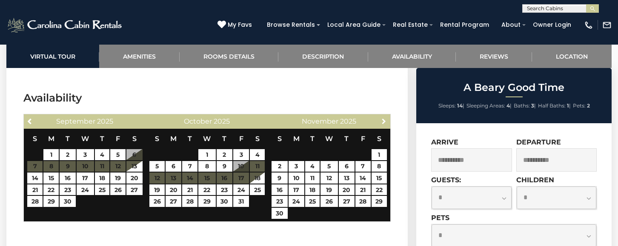
click at [381, 118] on span "Next" at bounding box center [383, 121] width 7 height 7
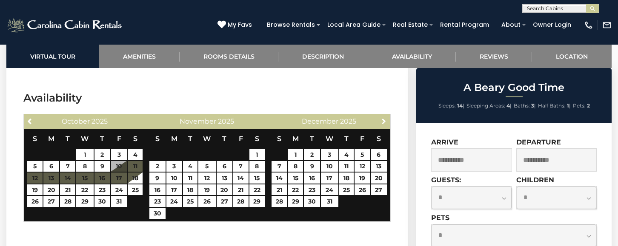
click at [381, 118] on span "Next" at bounding box center [383, 121] width 7 height 7
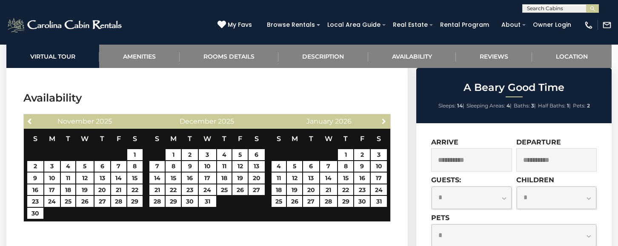
click at [381, 118] on span "Next" at bounding box center [383, 121] width 7 height 7
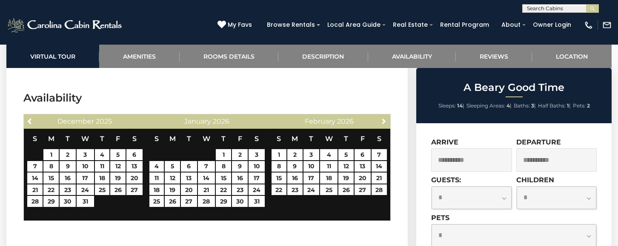
click at [381, 118] on span "Next" at bounding box center [383, 121] width 7 height 7
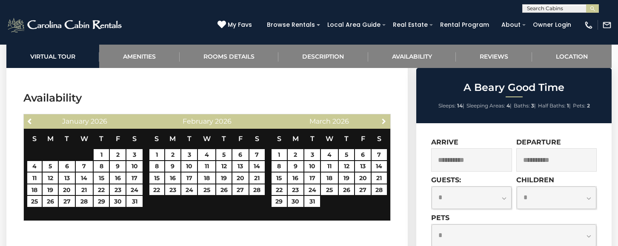
click at [381, 118] on span "Next" at bounding box center [383, 121] width 7 height 7
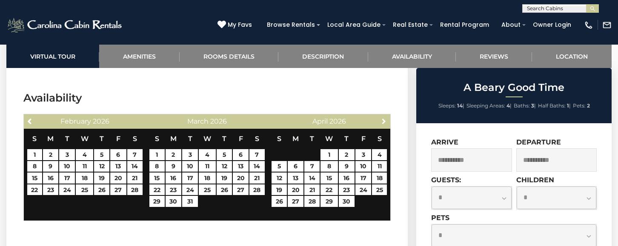
click at [381, 118] on span "Next" at bounding box center [383, 121] width 7 height 7
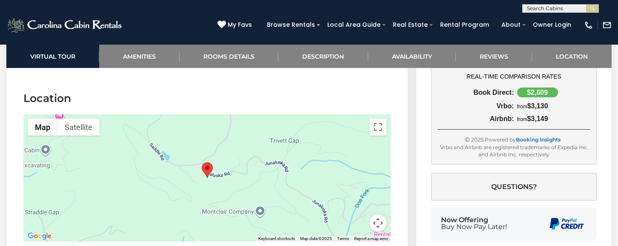
scroll to position [2048, 0]
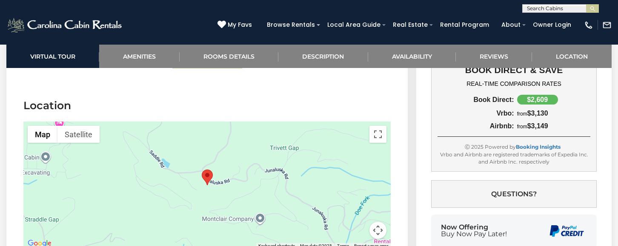
click at [202, 170] on area "A Beary Good Time" at bounding box center [202, 170] width 0 height 0
click at [374, 126] on button "Toggle fullscreen view" at bounding box center [377, 134] width 17 height 17
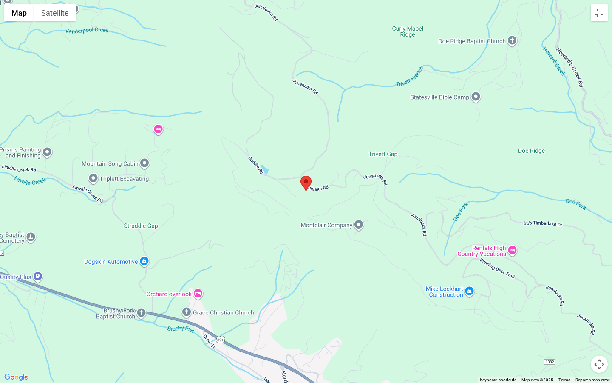
click at [301, 176] on area "A Beary Good Time" at bounding box center [301, 176] width 0 height 0
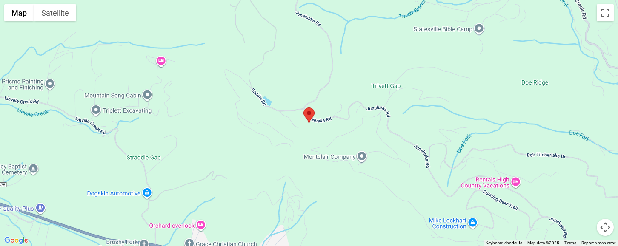
scroll to position [2031, 0]
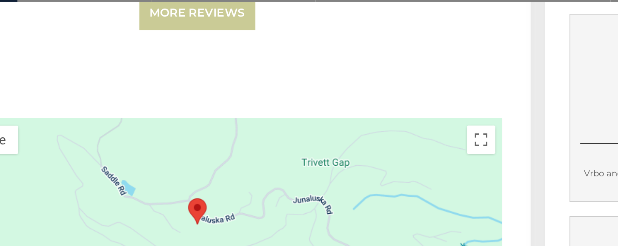
click at [202, 186] on area "A Beary Good Time" at bounding box center [202, 186] width 0 height 0
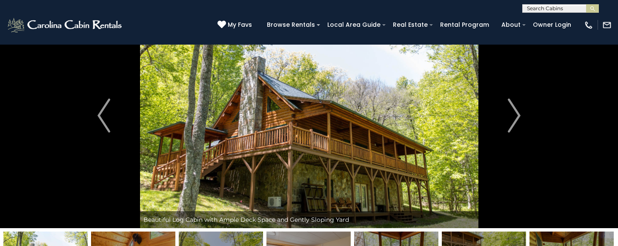
scroll to position [34, 0]
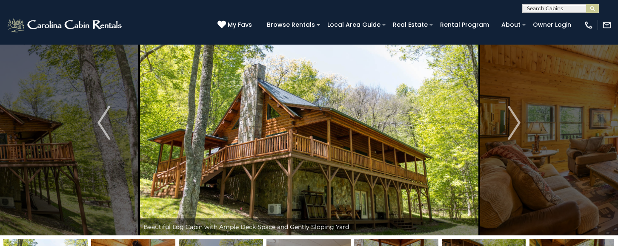
click at [398, 108] on img at bounding box center [309, 122] width 340 height 225
click at [518, 121] on img "Next" at bounding box center [513, 123] width 13 height 34
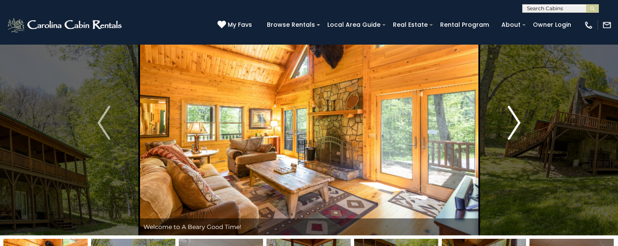
click at [518, 121] on img "Next" at bounding box center [513, 123] width 13 height 34
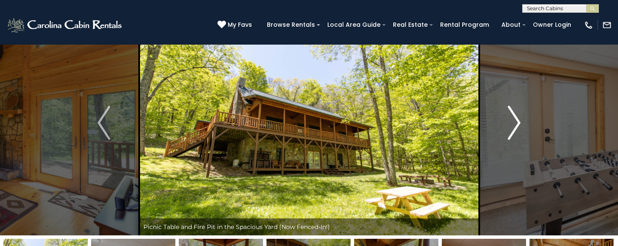
click at [518, 121] on img "Next" at bounding box center [513, 123] width 13 height 34
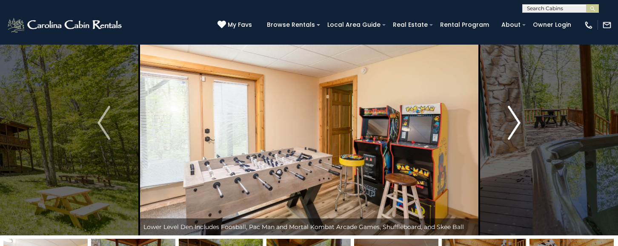
click at [518, 121] on img "Next" at bounding box center [513, 123] width 13 height 34
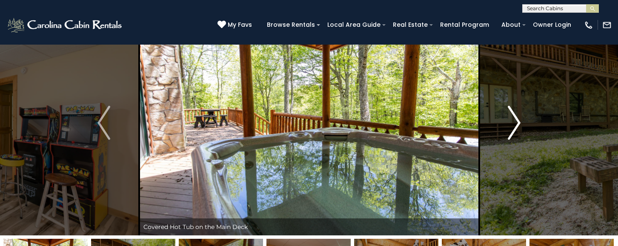
click at [518, 121] on img "Next" at bounding box center [513, 123] width 13 height 34
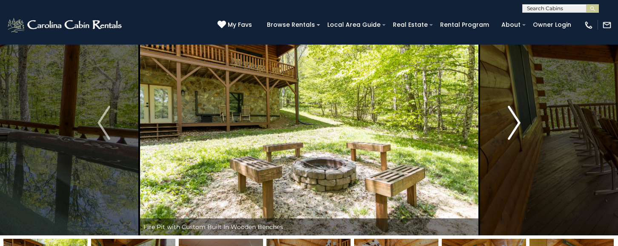
click at [518, 121] on img "Next" at bounding box center [513, 123] width 13 height 34
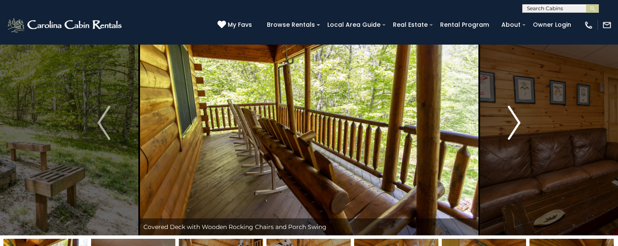
click at [518, 121] on img "Next" at bounding box center [513, 123] width 13 height 34
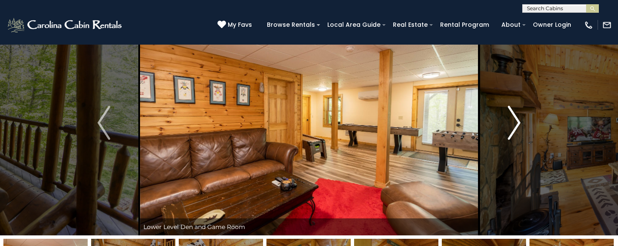
click at [518, 121] on img "Next" at bounding box center [513, 123] width 13 height 34
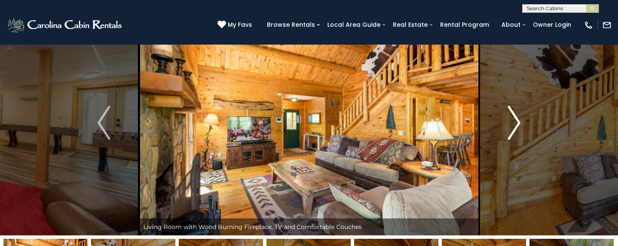
click at [518, 121] on img "Next" at bounding box center [513, 123] width 13 height 34
